Goal: Find specific page/section: Find specific page/section

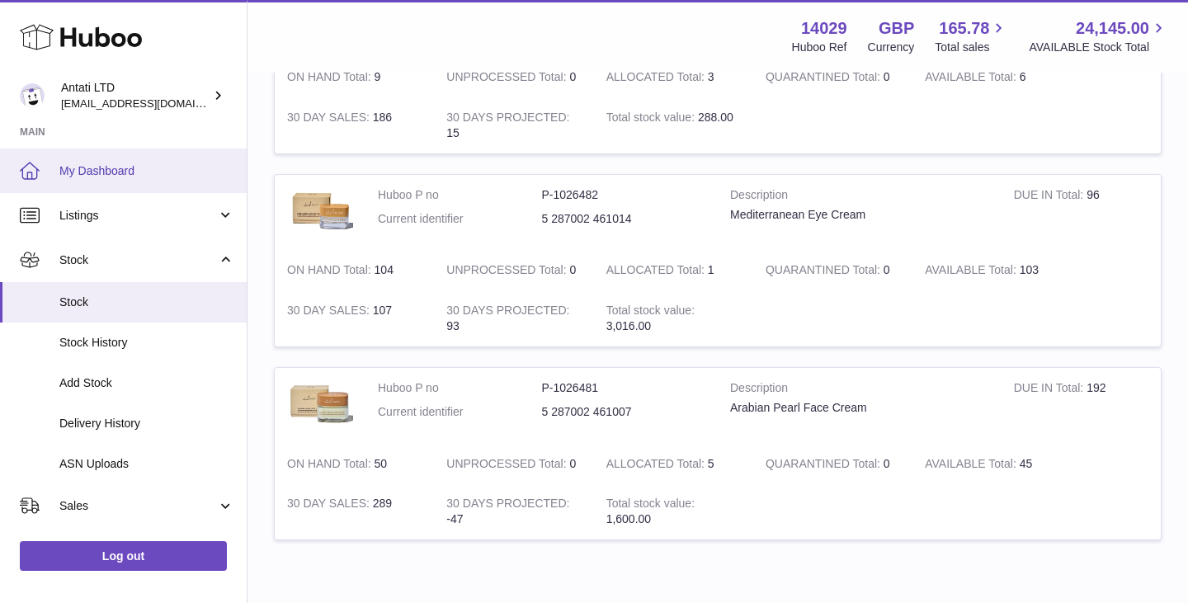
click at [95, 177] on span "My Dashboard" at bounding box center [146, 171] width 175 height 16
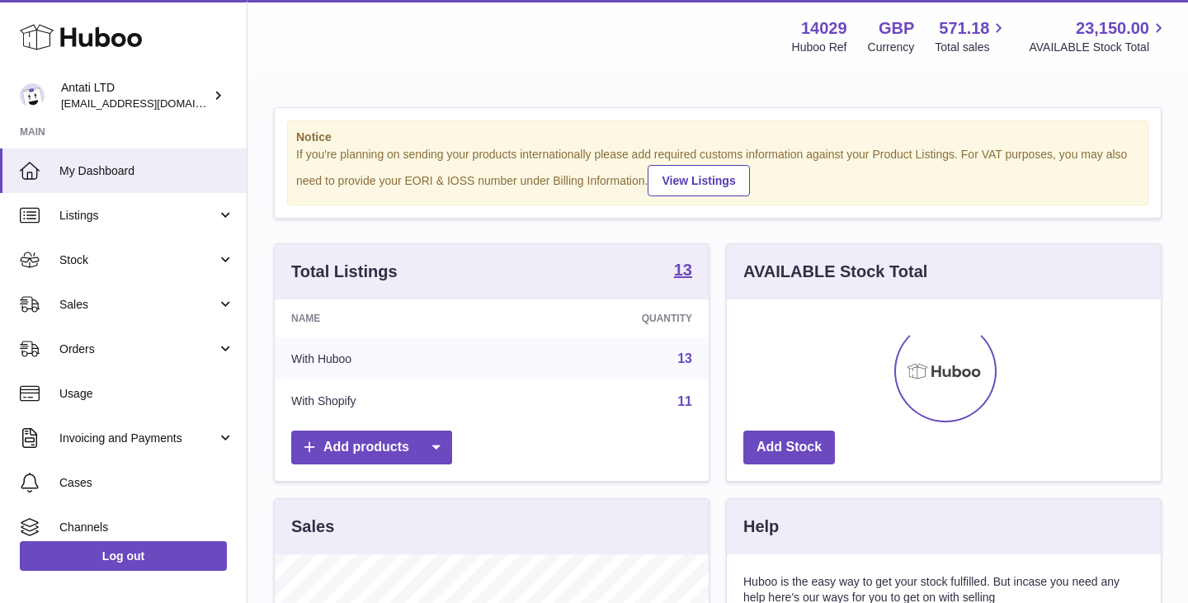
scroll to position [257, 434]
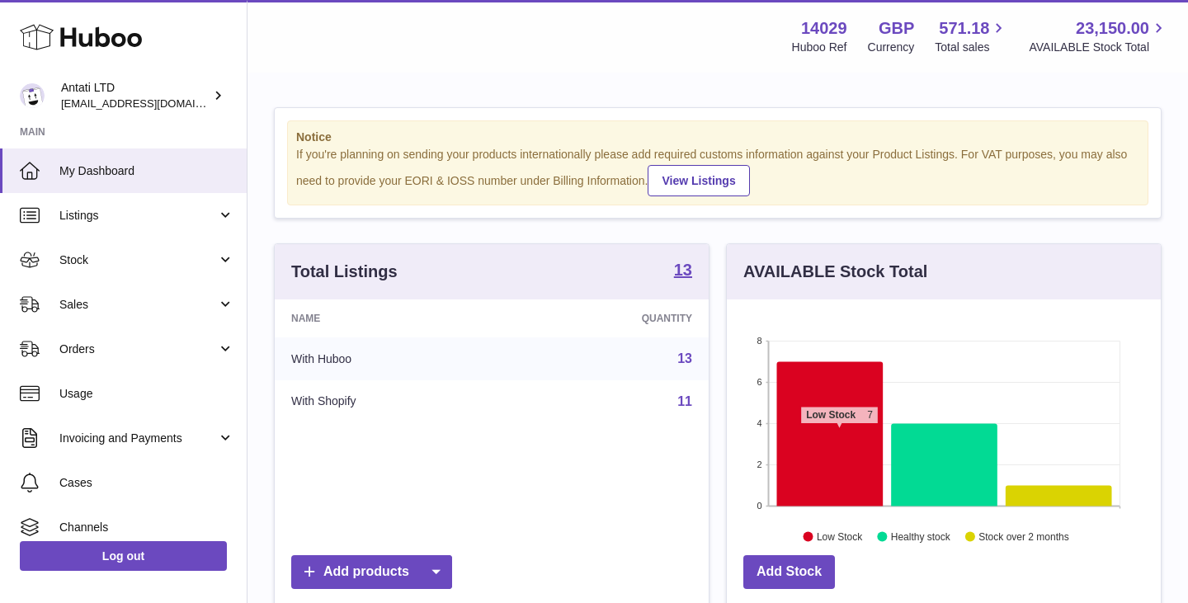
click at [839, 432] on icon at bounding box center [830, 433] width 106 height 144
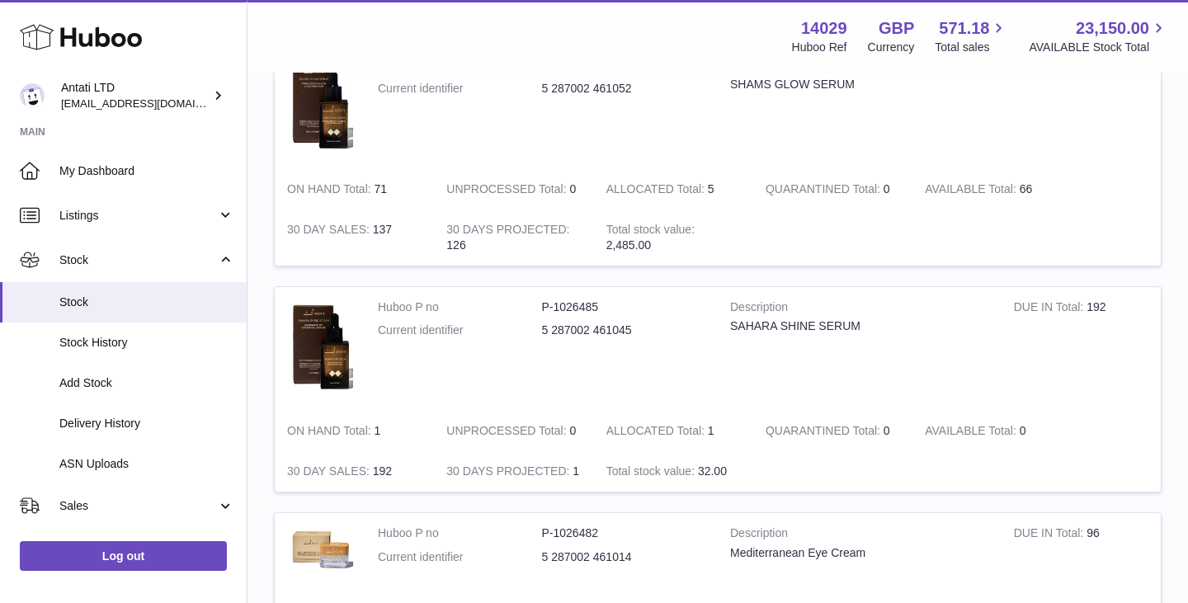
scroll to position [1012, 0]
